Goal: Check status: Check status

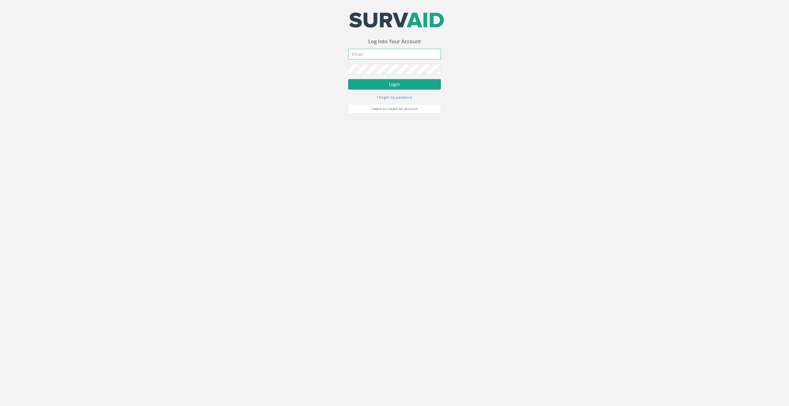
type input "[EMAIL_ADDRESS][DOMAIN_NAME]"
click at [411, 86] on button "Login" at bounding box center [394, 84] width 93 height 11
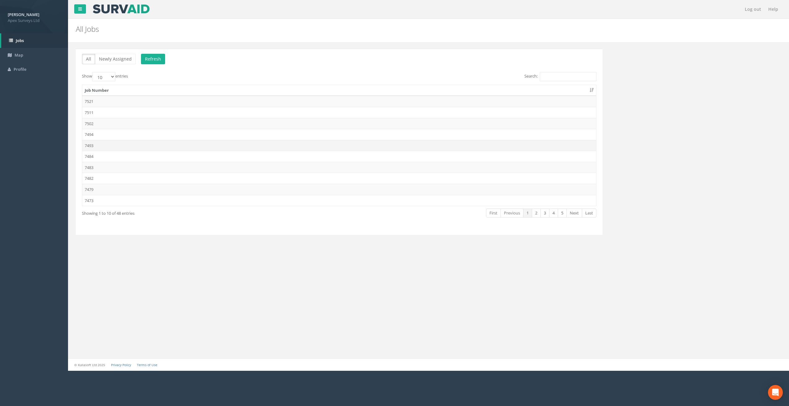
click at [94, 148] on td "7493" at bounding box center [339, 145] width 514 height 11
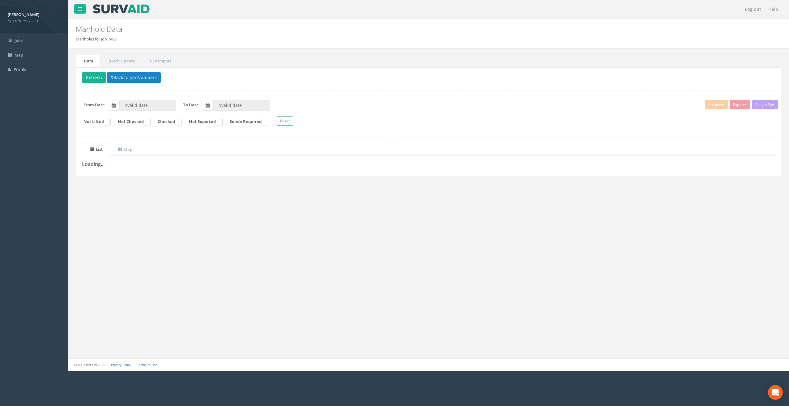
type input "[DATE]"
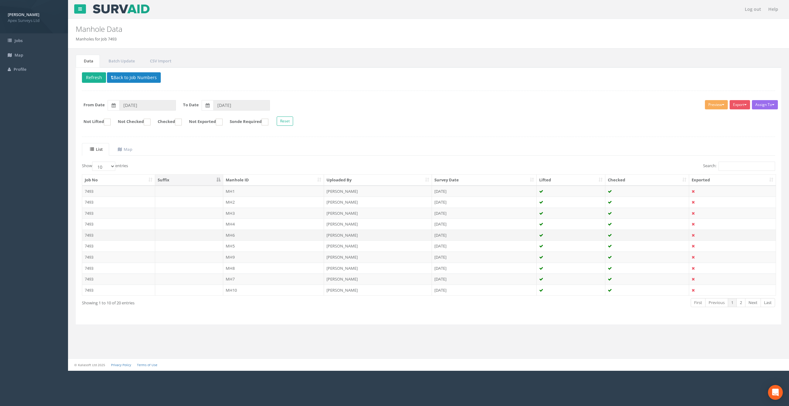
click at [232, 234] on td "MH6" at bounding box center [273, 235] width 101 height 11
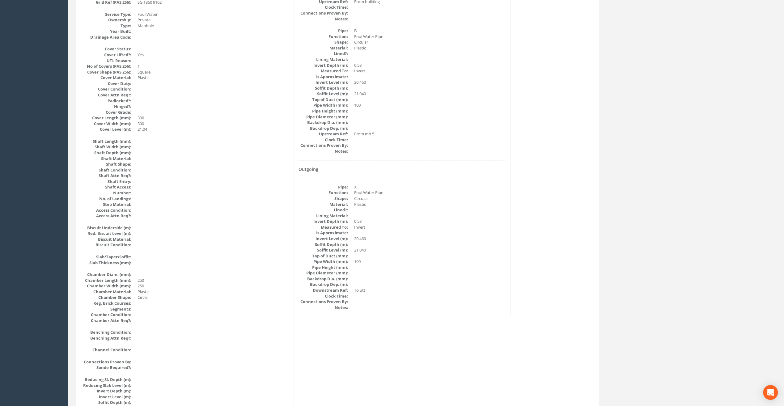
scroll to position [62, 0]
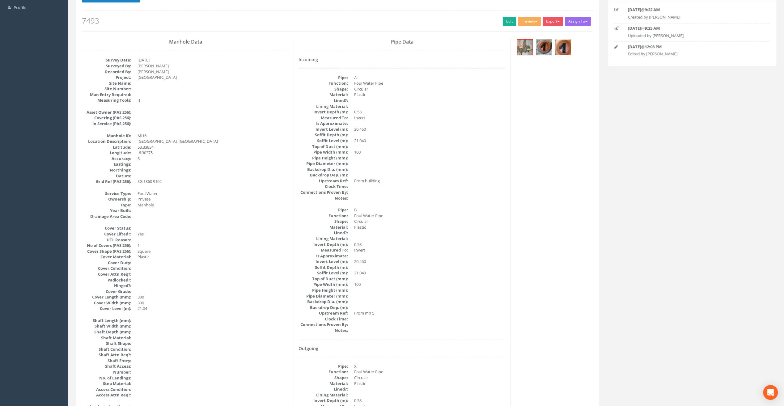
click at [559, 50] on img at bounding box center [562, 47] width 15 height 15
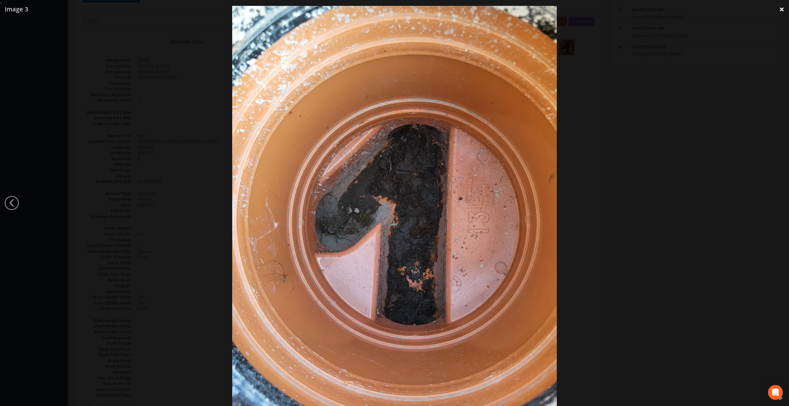
click at [783, 9] on link "×" at bounding box center [781, 9] width 15 height 19
